Goal: Transaction & Acquisition: Purchase product/service

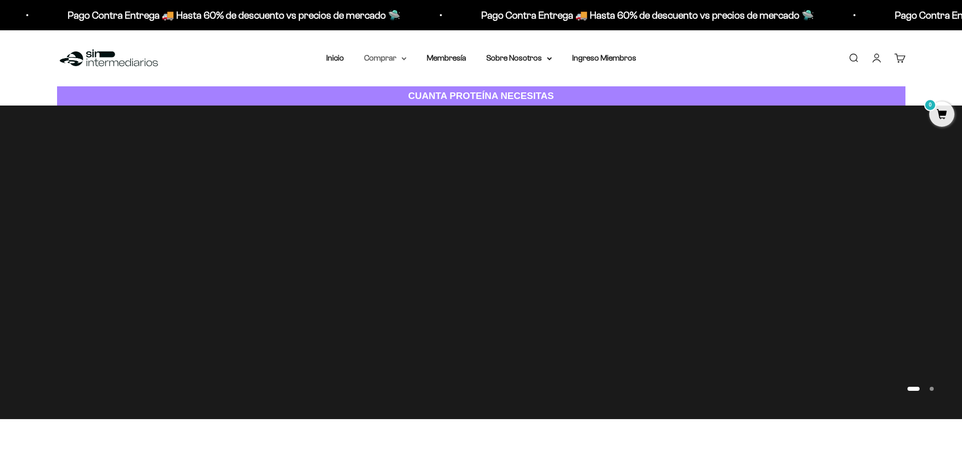
click at [386, 57] on summary "Comprar" at bounding box center [385, 57] width 42 height 13
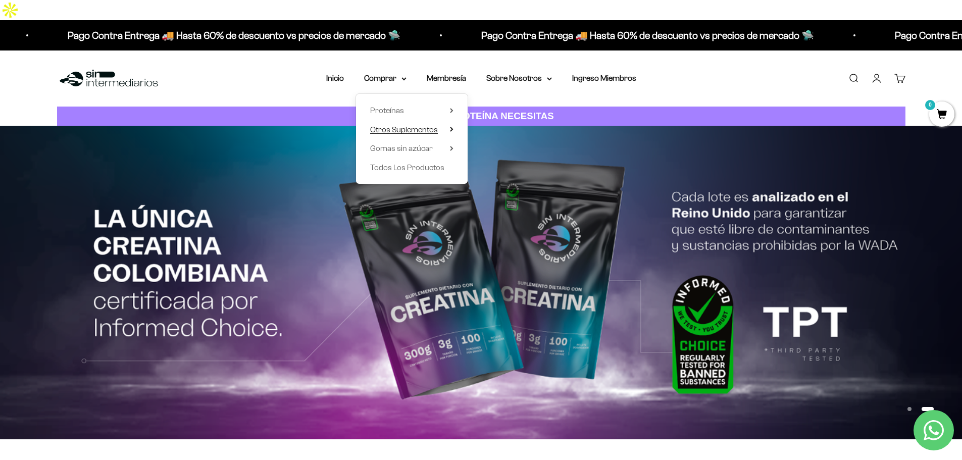
click at [437, 125] on span "Otros Suplementos" at bounding box center [404, 129] width 68 height 9
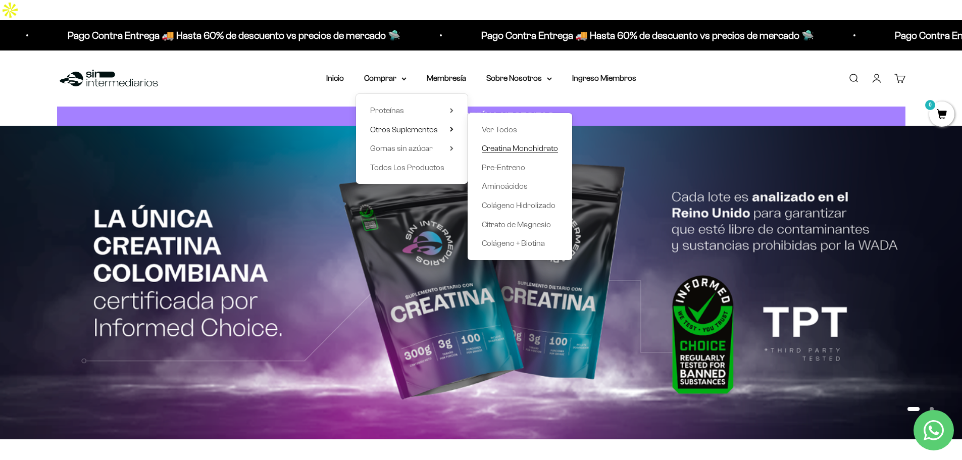
click at [530, 144] on span "Creatina Monohidrato" at bounding box center [520, 148] width 76 height 9
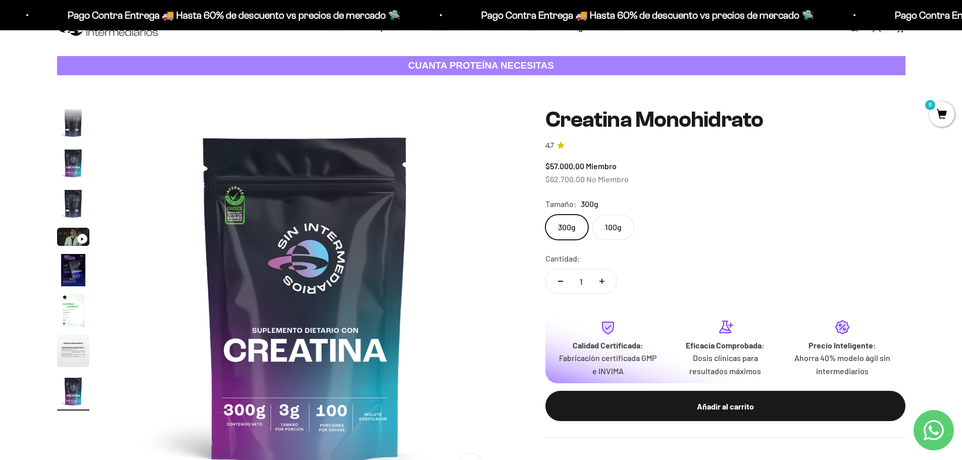
click at [611, 215] on label "100g" at bounding box center [613, 227] width 42 height 25
click at [545, 214] on input "100g" at bounding box center [545, 214] width 1 height 1
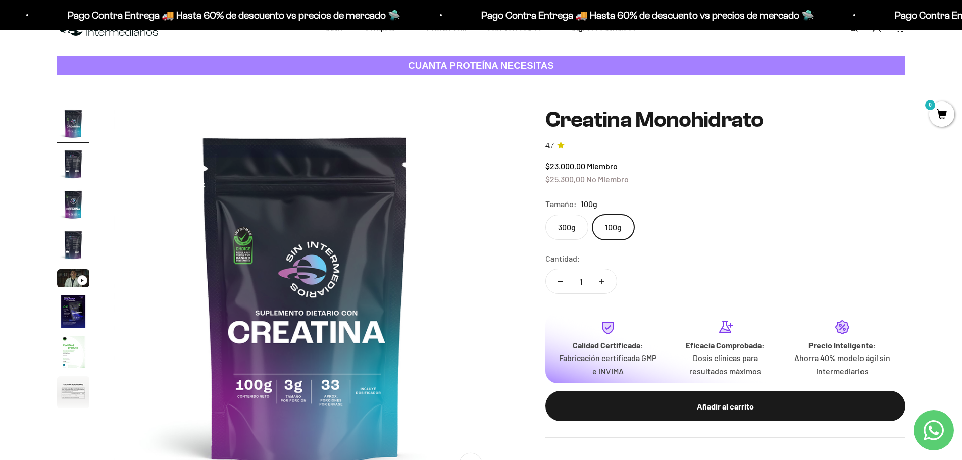
click at [557, 215] on label "300g" at bounding box center [566, 227] width 43 height 25
click at [545, 214] on input "300g" at bounding box center [545, 214] width 1 height 1
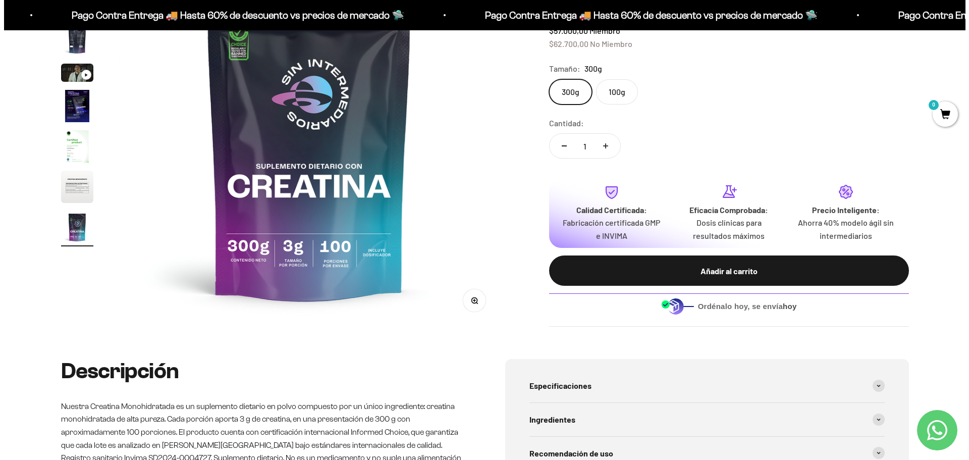
scroll to position [202, 0]
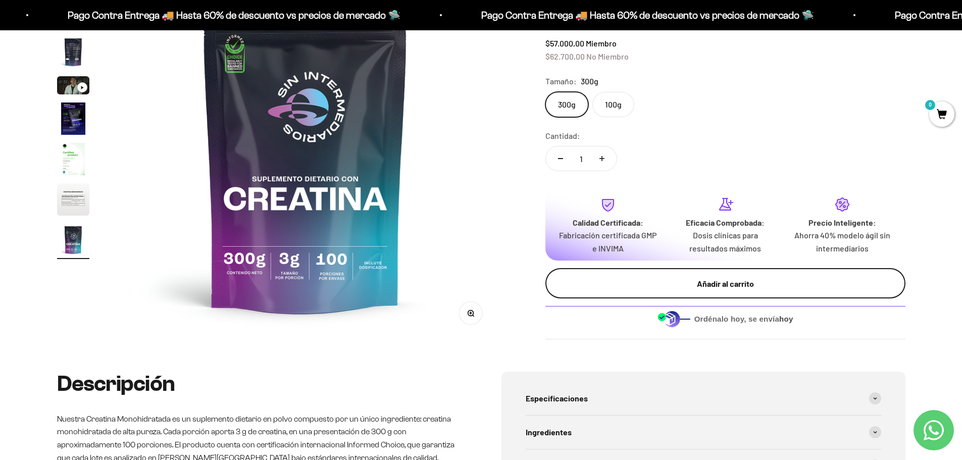
click at [682, 268] on button "Añadir al carrito" at bounding box center [725, 283] width 360 height 30
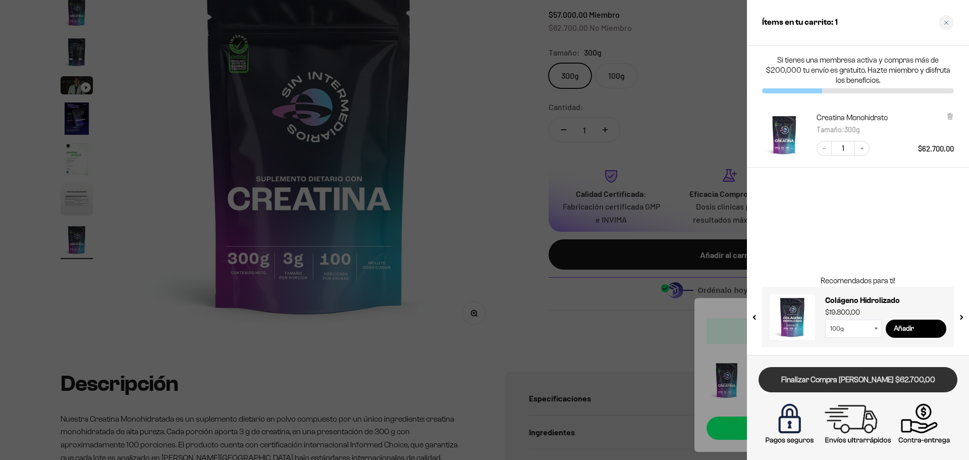
click at [845, 374] on link "Finalizar Compra Segura $62.700,00" at bounding box center [858, 380] width 199 height 26
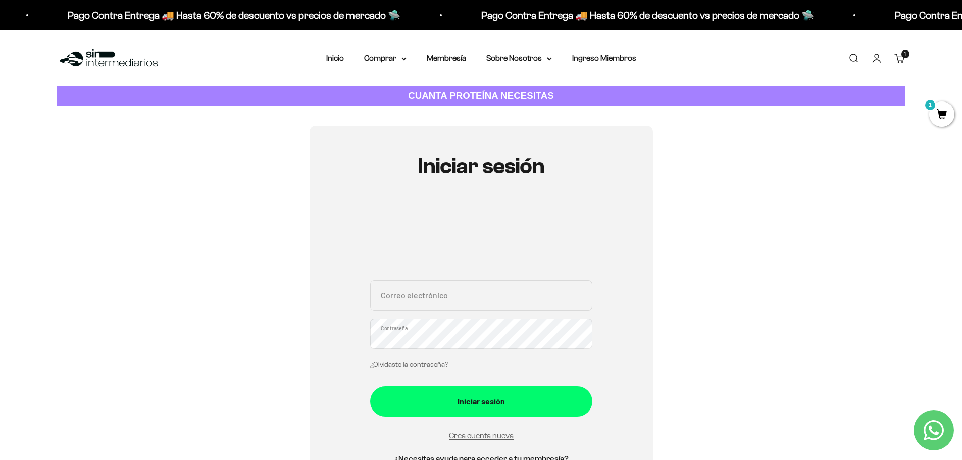
click at [527, 303] on input "Correo electrónico" at bounding box center [481, 295] width 222 height 30
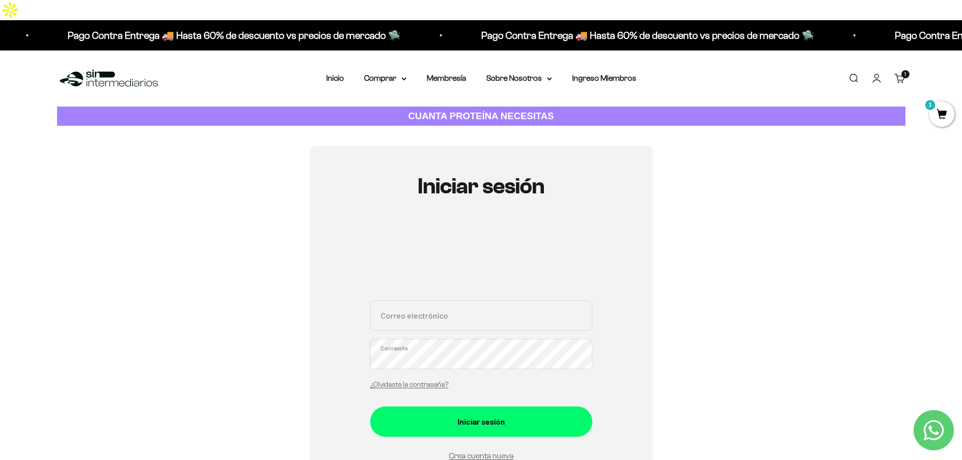
type input "gustavohernandez.guerrero7@gmail.com"
click at [370, 406] on button "Iniciar sesión" at bounding box center [481, 421] width 222 height 30
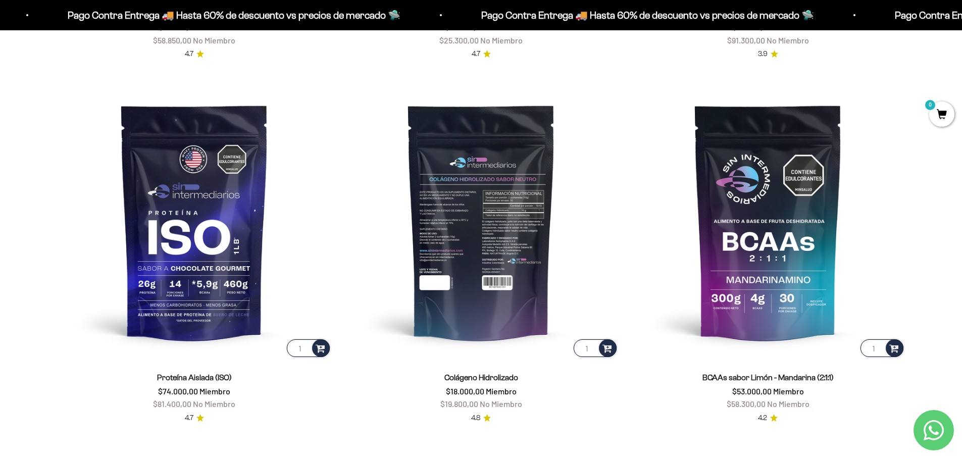
scroll to position [858, 0]
